Goal: Task Accomplishment & Management: Complete application form

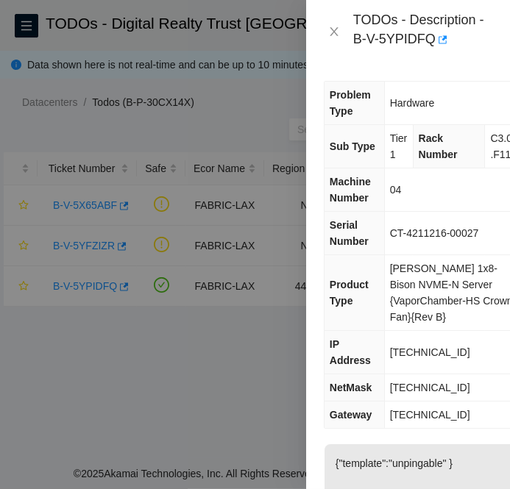
scroll to position [20, 0]
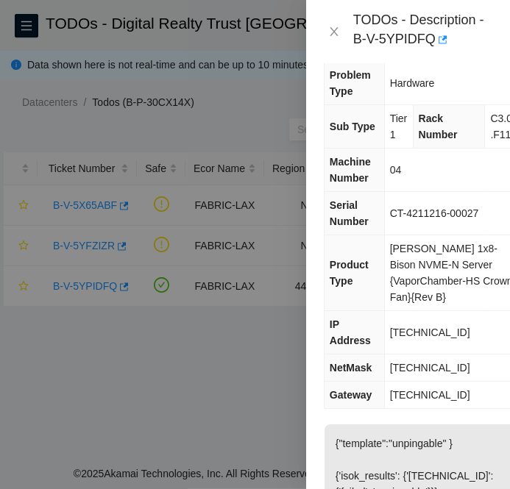
drag, startPoint x: 0, startPoint y: 0, endPoint x: 404, endPoint y: 331, distance: 522.2
click at [404, 331] on span "[TECHNICAL_ID]" at bounding box center [430, 333] width 80 height 12
copy span "[TECHNICAL_ID]"
click at [425, 366] on span "[TECHNICAL_ID]" at bounding box center [430, 368] width 80 height 12
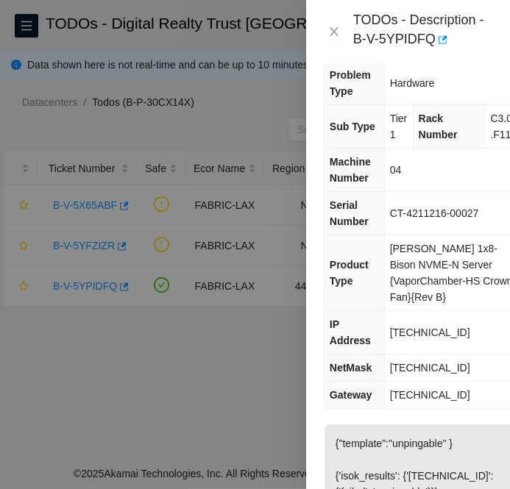
click at [425, 366] on span "[TECHNICAL_ID]" at bounding box center [430, 368] width 80 height 12
copy span "[TECHNICAL_ID]"
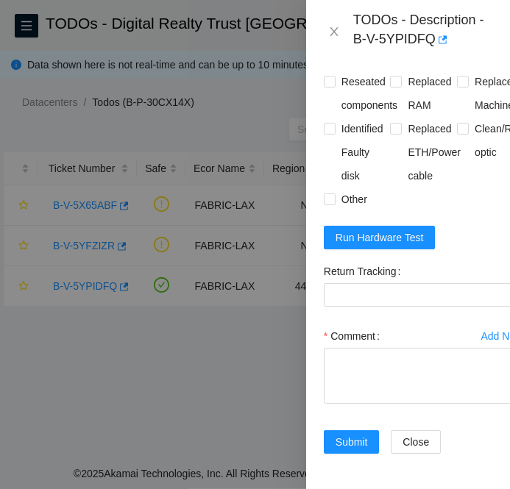
scroll to position [1267, 0]
click at [400, 246] on span "Run Hardware Test" at bounding box center [379, 238] width 88 height 16
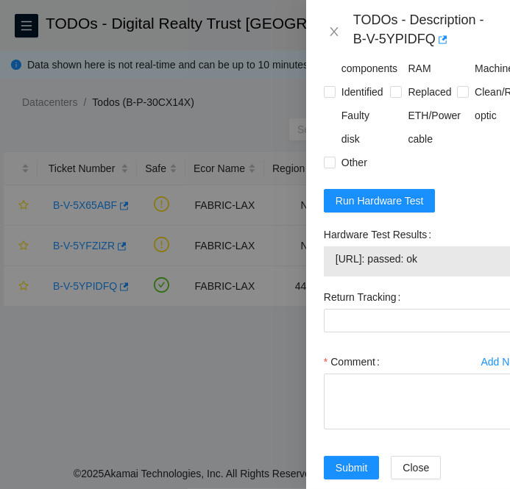
drag, startPoint x: 458, startPoint y: 315, endPoint x: 335, endPoint y: 317, distance: 122.1
click at [335, 267] on span "[URL]: passed: ok" at bounding box center [423, 259] width 177 height 16
copy span "[URL]: passed: ok"
click at [329, 430] on textarea "Comment" at bounding box center [424, 402] width 200 height 56
paste textarea "B-V-5YPIDFQ FABRIC-LAX Low 0 0% C3.02.F11 04 [TECHNICAL_ID] CT-4211216-00027 -C…"
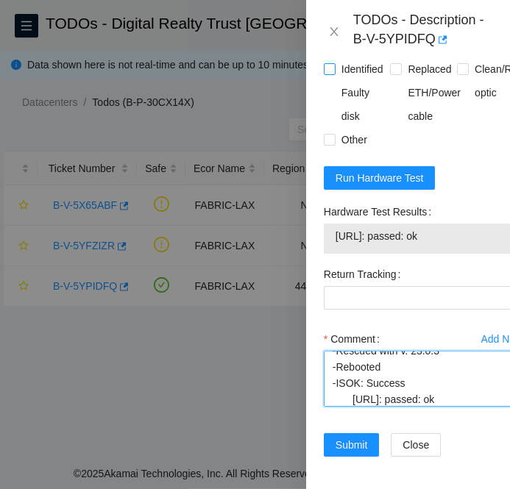
scroll to position [1206, 0]
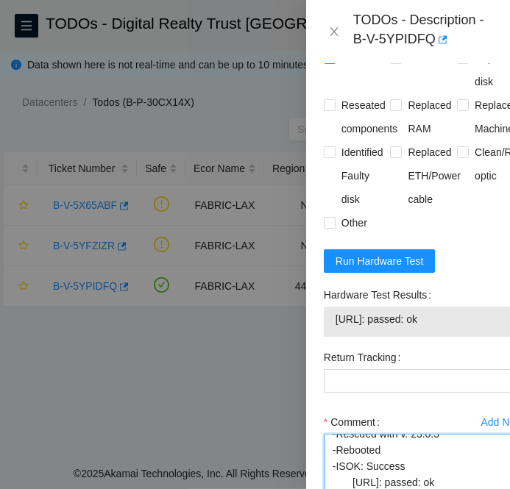
type textarea "B-V-5YPIDFQ FABRIC-LAX Low 0 0% C3.02.F11 04 [TECHNICAL_ID] CT-4211216-00027 -C…"
click at [332, 63] on input "Rebooted" at bounding box center [329, 57] width 10 height 10
checkbox input "true"
click at [398, 64] on span at bounding box center [396, 58] width 12 height 12
click at [398, 63] on input "Rescued" at bounding box center [395, 57] width 10 height 10
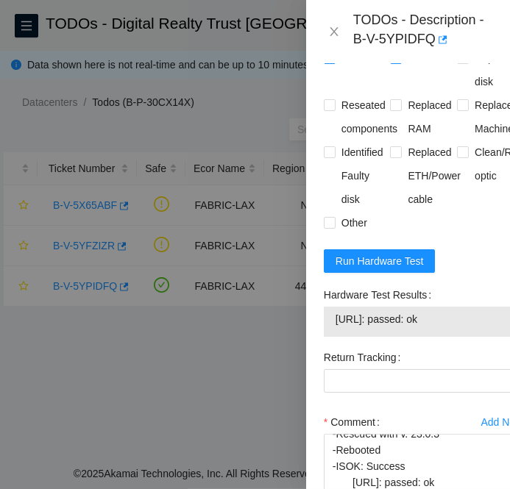
checkbox input "true"
click at [325, 227] on input "Other" at bounding box center [329, 222] width 10 height 10
checkbox input "true"
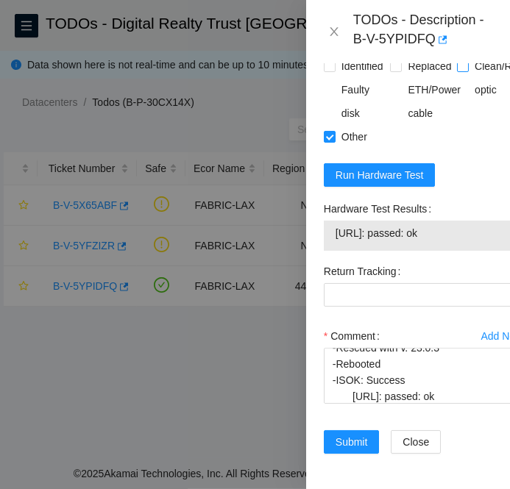
scroll to position [1355, 0]
click at [349, 441] on span "Submit" at bounding box center [351, 442] width 32 height 16
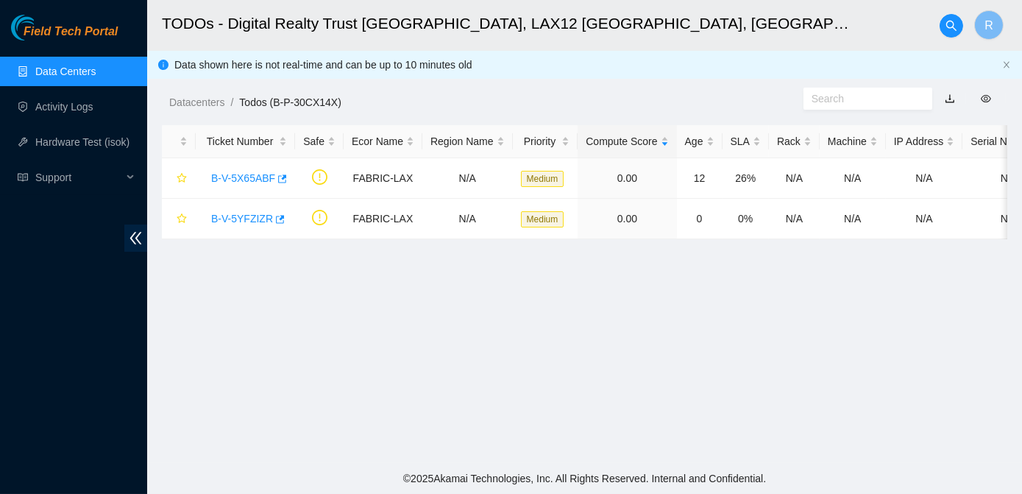
scroll to position [442, 0]
click at [58, 113] on link "Activity Logs" at bounding box center [64, 107] width 58 height 12
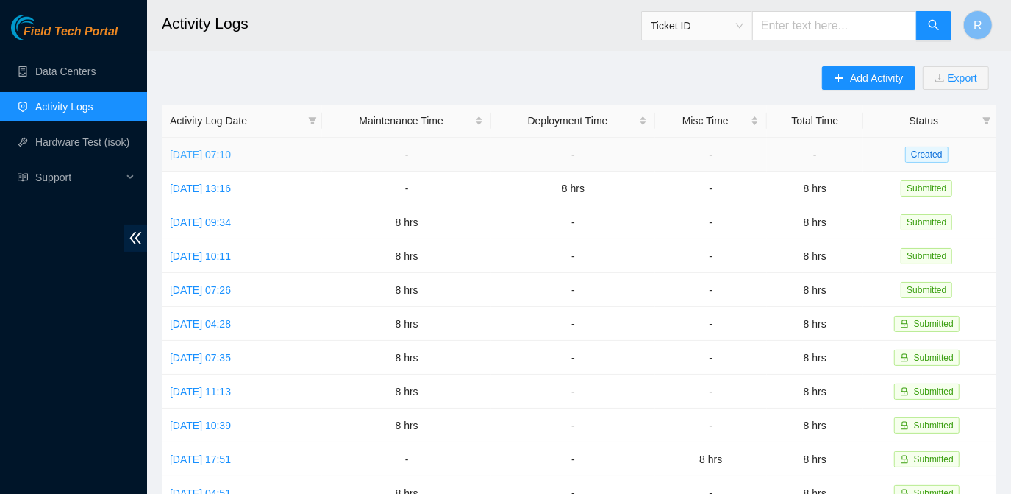
click at [231, 156] on link "[DATE] 07:10" at bounding box center [200, 155] width 61 height 12
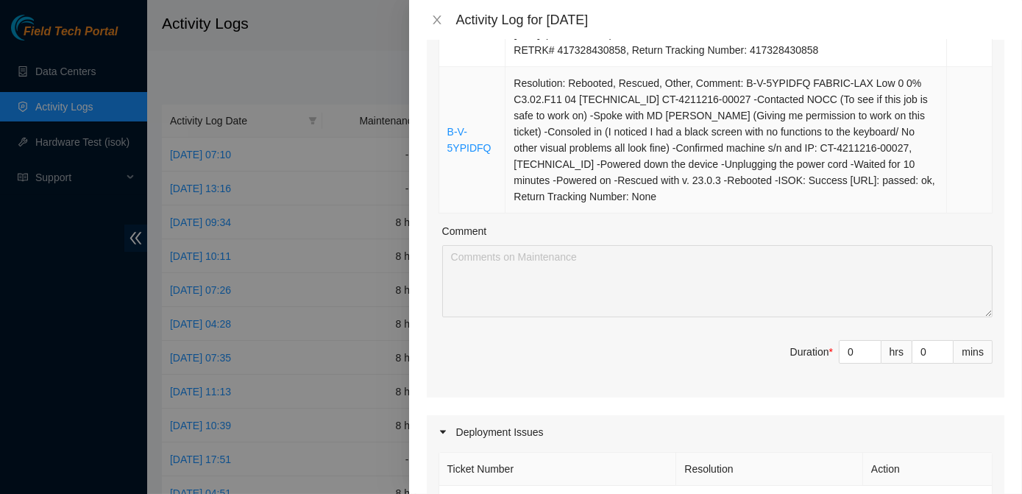
scroll to position [1247, 0]
drag, startPoint x: 844, startPoint y: 368, endPoint x: 834, endPoint y: 373, distance: 10.9
click at [509, 362] on input "0" at bounding box center [859, 351] width 41 height 22
type input "8"
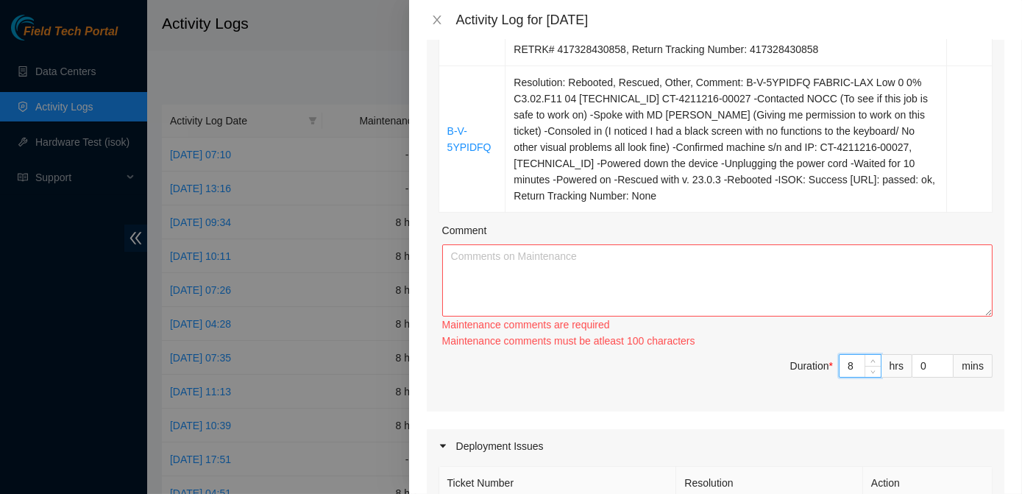
type input "8"
click at [509, 273] on textarea "Comment" at bounding box center [717, 280] width 550 height 72
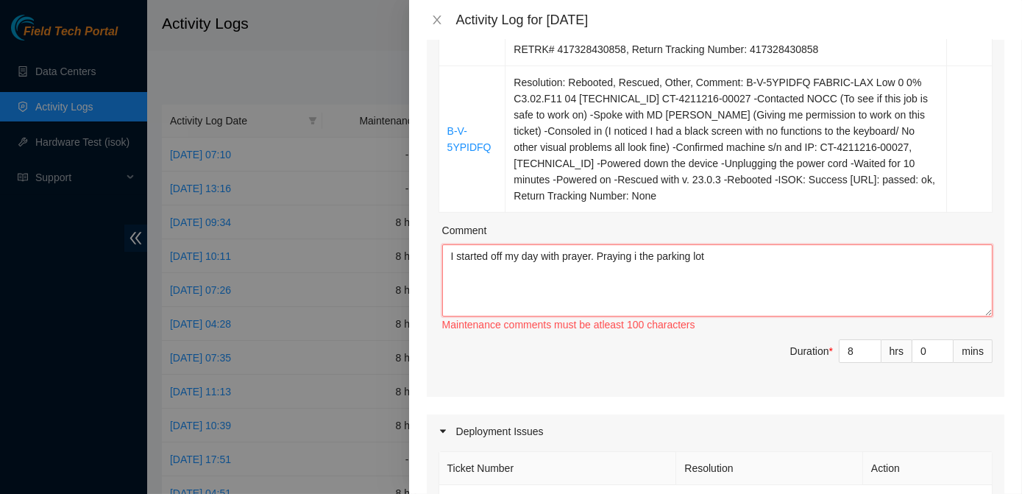
click at [509, 271] on textarea "I started off my day with prayer. Praying i the parking lot" at bounding box center [717, 280] width 550 height 72
click at [509, 274] on textarea "I started off my day with prayer. Praying in the parking lot" at bounding box center [717, 280] width 550 height 72
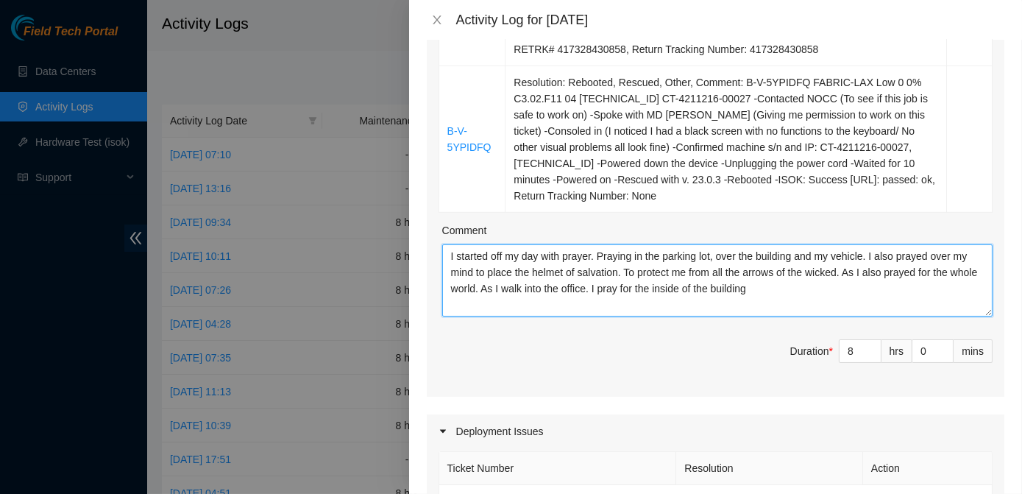
click at [509, 305] on textarea "I started off my day with prayer. Praying in the parking lot, over the building…" at bounding box center [717, 280] width 550 height 72
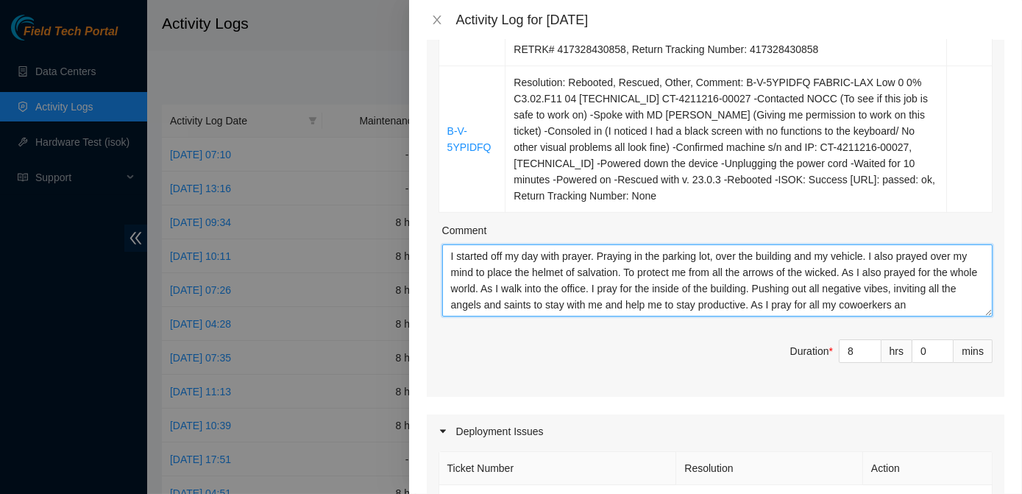
scroll to position [12, 0]
click at [509, 316] on textarea "I started off my day with prayer. Praying in the parking lot, over the building…" at bounding box center [717, 280] width 550 height 72
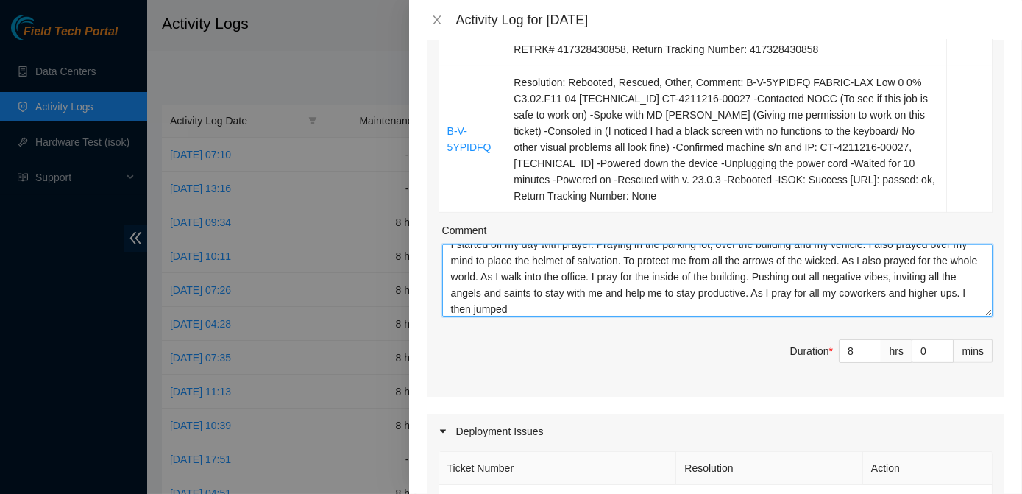
click at [509, 316] on textarea "I started off my day with prayer. Praying in the parking lot, over the building…" at bounding box center [717, 280] width 550 height 72
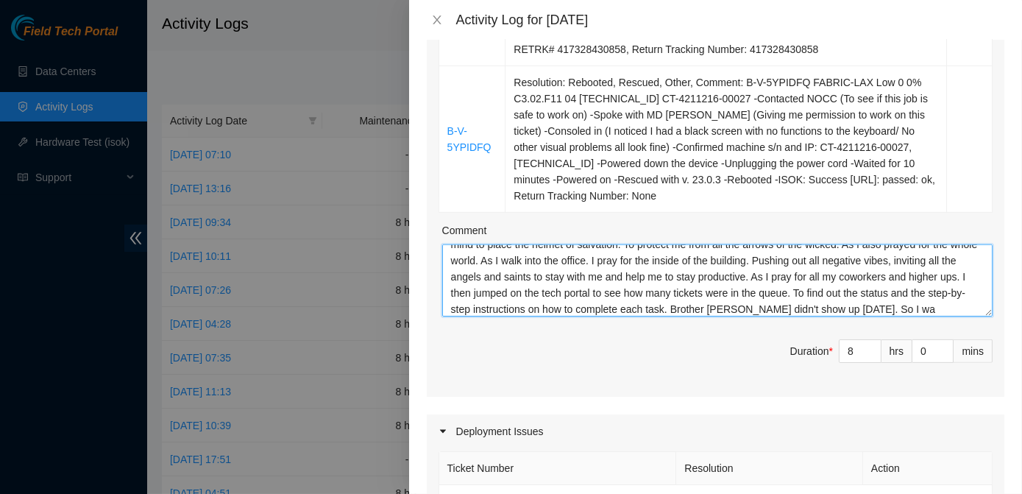
scroll to position [45, 0]
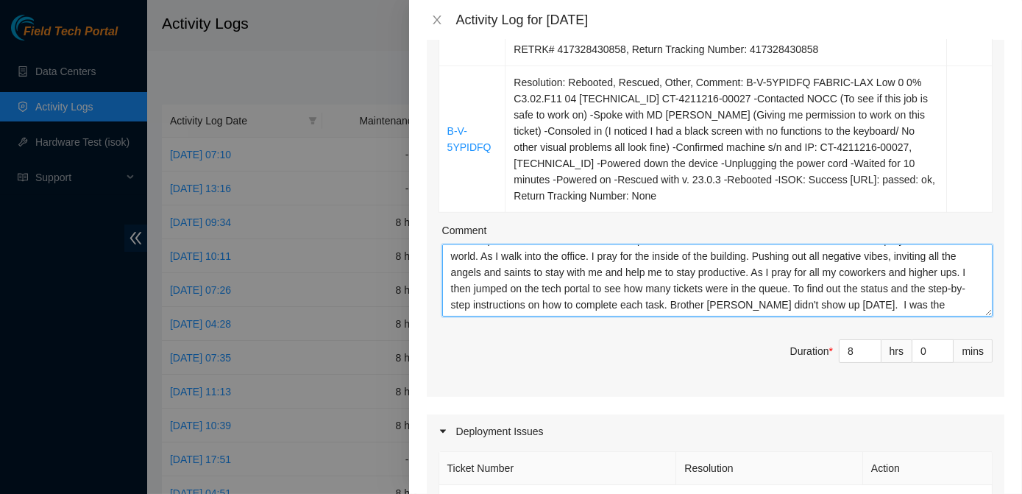
click at [509, 316] on textarea "I started off my day with prayer. Praying in the parking lot, over the building…" at bounding box center [717, 280] width 550 height 72
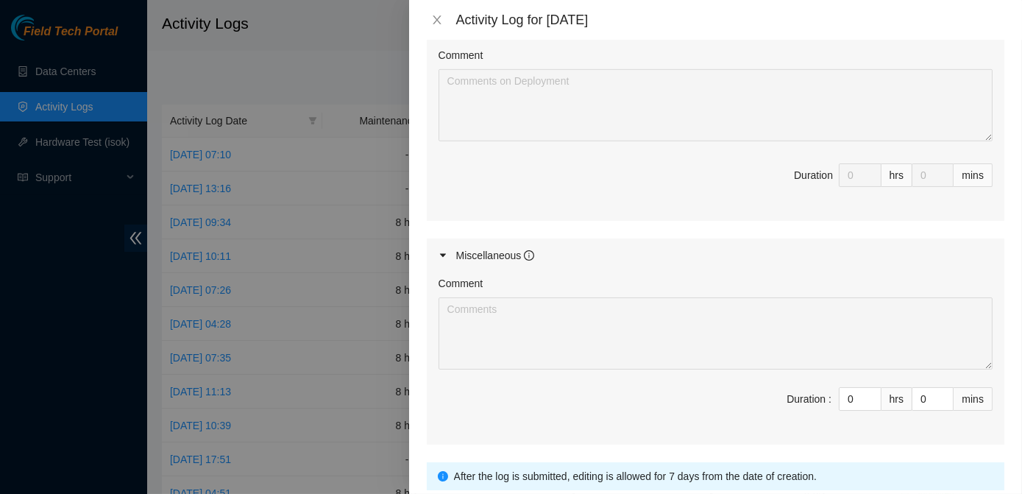
scroll to position [1849, 0]
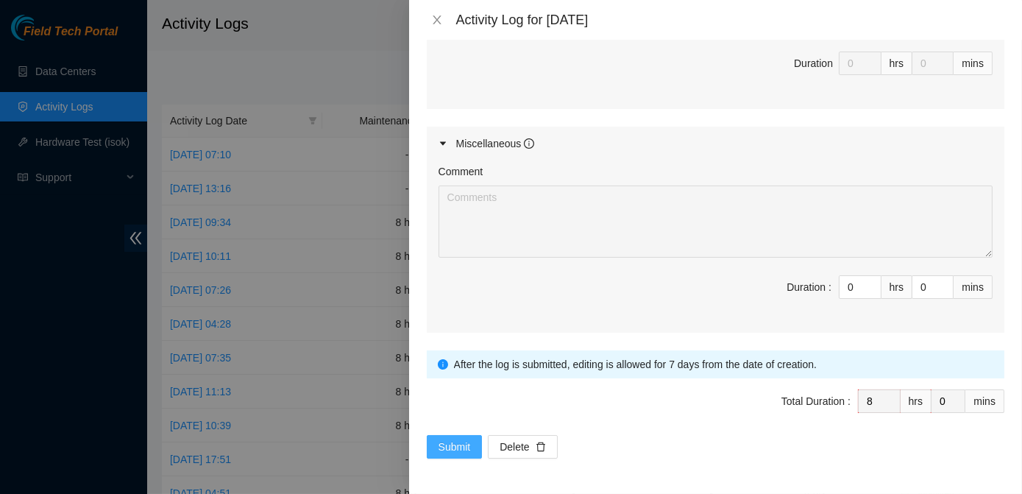
type textarea "I started off my day with prayer. Praying in the parking lot, over the building…"
click at [467, 439] on span "Submit" at bounding box center [454, 446] width 32 height 16
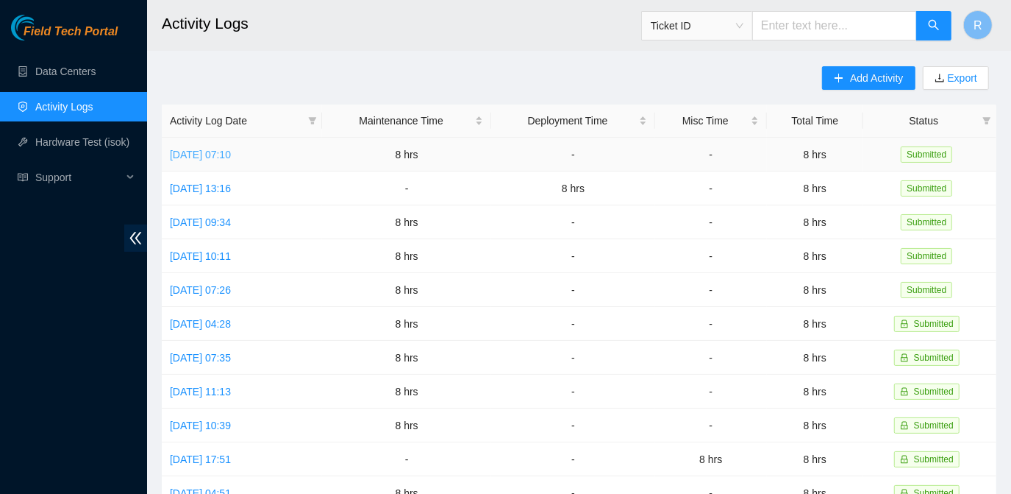
click at [231, 155] on link "[DATE] 07:10" at bounding box center [200, 155] width 61 height 12
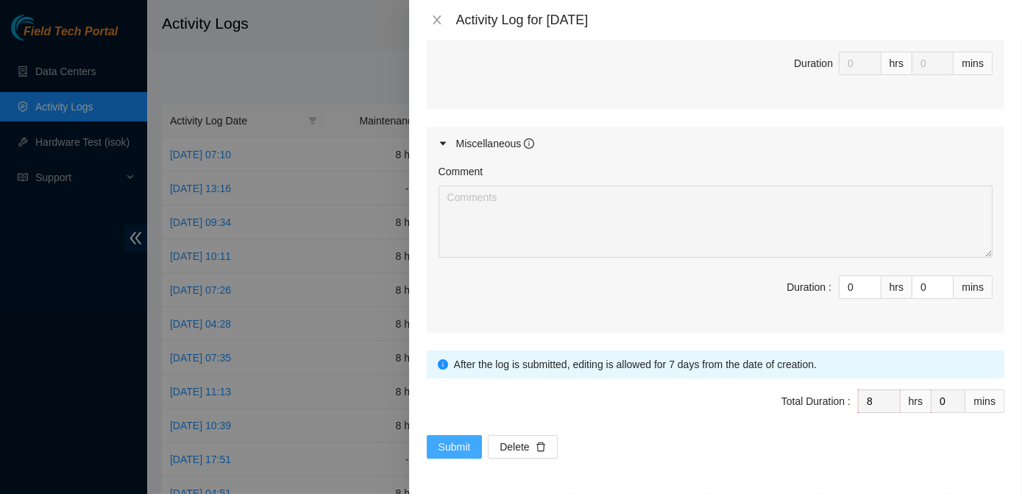
click at [461, 441] on span "Submit" at bounding box center [454, 446] width 32 height 16
